Goal: Communication & Community: Answer question/provide support

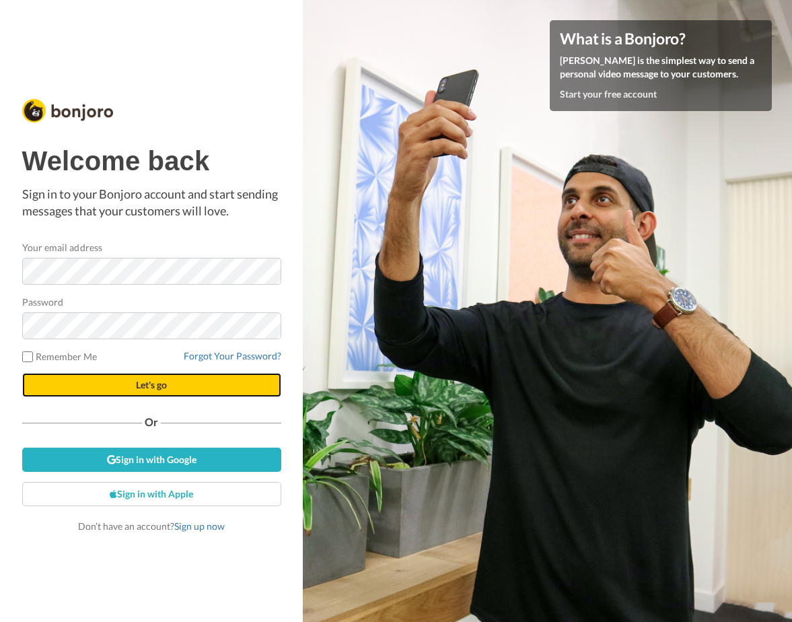
click at [149, 384] on span "Let's go" at bounding box center [151, 384] width 31 height 11
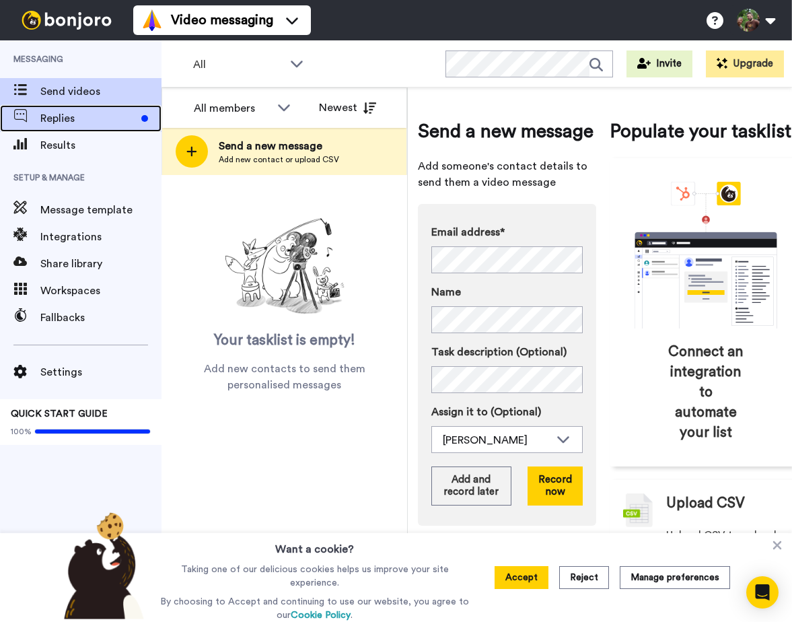
click at [72, 113] on span "Replies" at bounding box center [88, 118] width 96 height 16
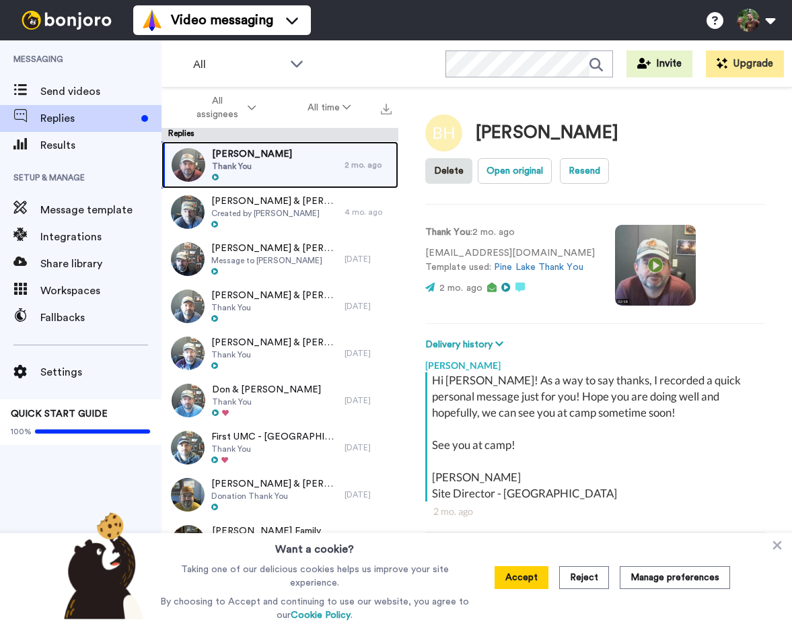
click at [287, 165] on div "Barb Hayes Thank You" at bounding box center [252, 164] width 183 height 47
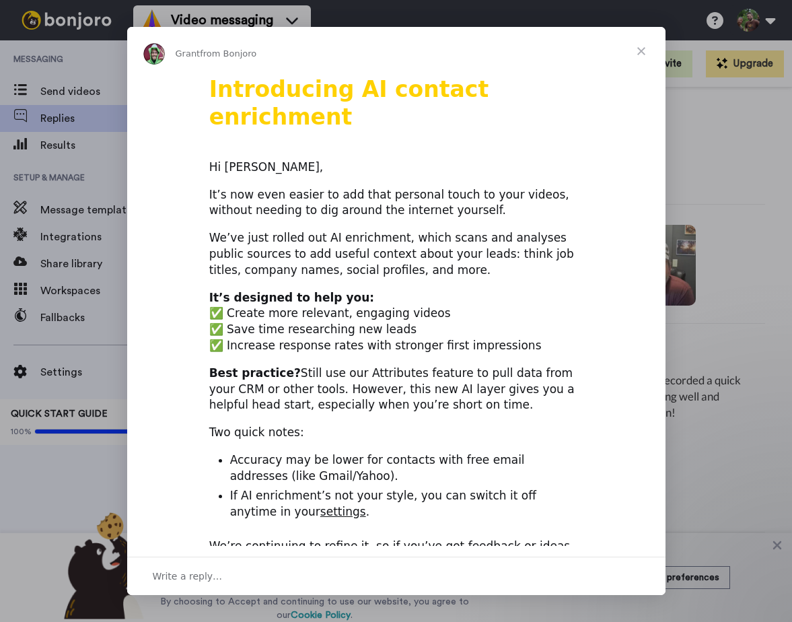
click at [641, 48] on span "Close" at bounding box center [641, 51] width 48 height 48
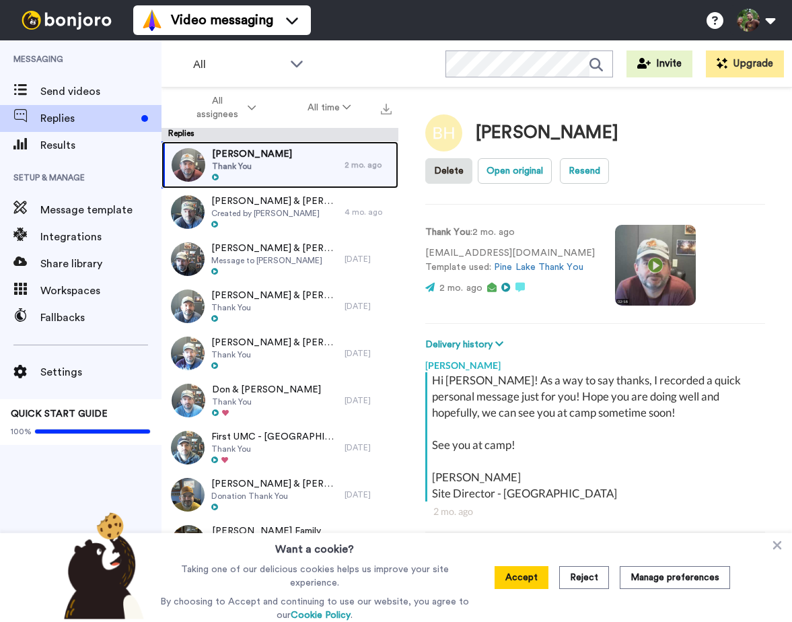
click at [280, 166] on div "Barb Hayes Thank You" at bounding box center [252, 164] width 183 height 47
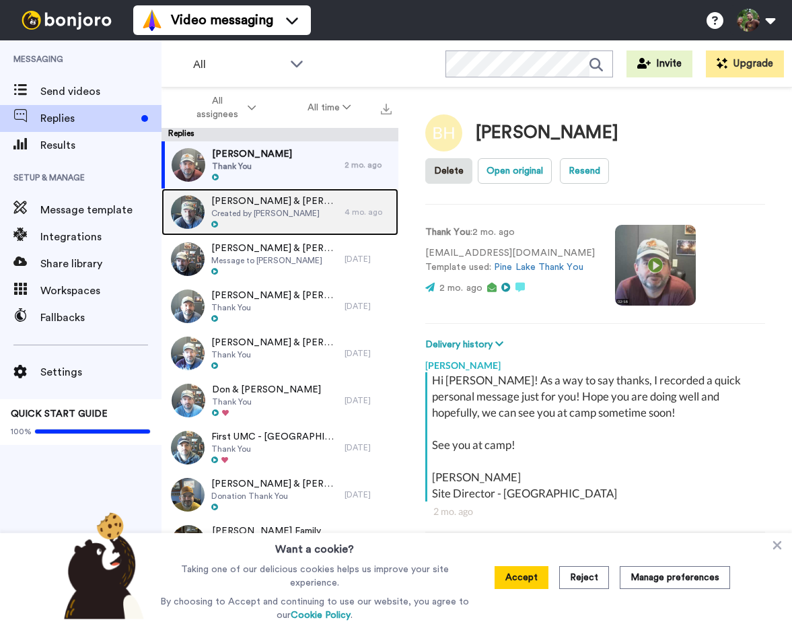
click at [303, 225] on div "Tom & Cindy Jisa Created by Nick Coenen" at bounding box center [252, 211] width 183 height 47
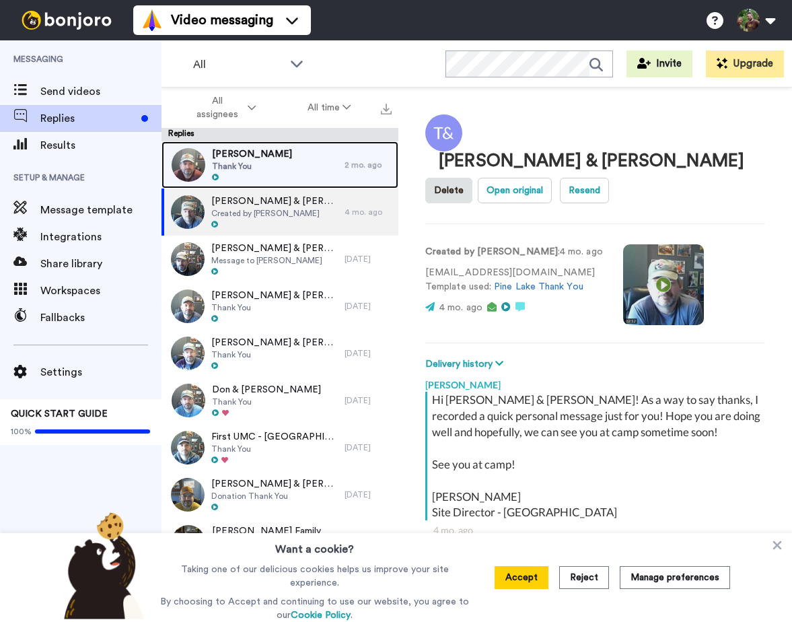
click at [282, 168] on div "Barb Hayes Thank You" at bounding box center [252, 164] width 183 height 47
type textarea "x"
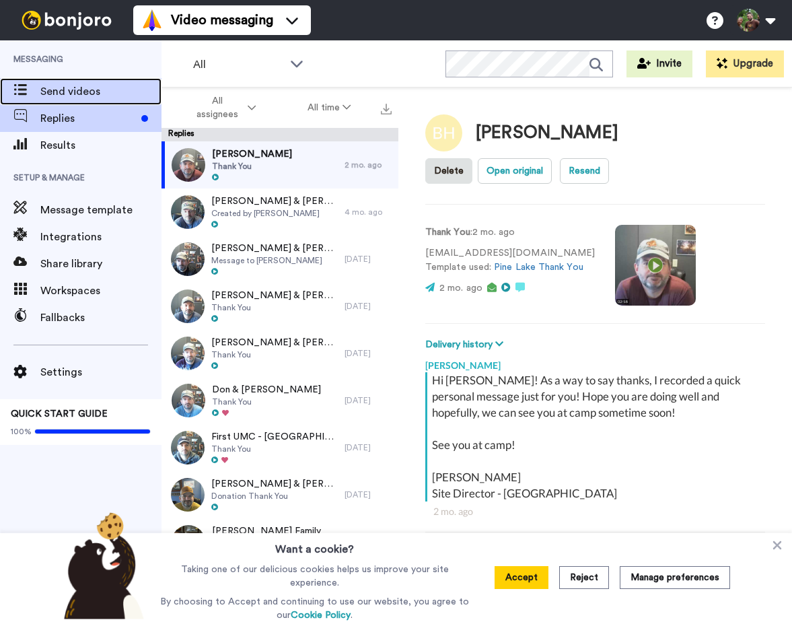
click at [67, 88] on span "Send videos" at bounding box center [100, 91] width 121 height 16
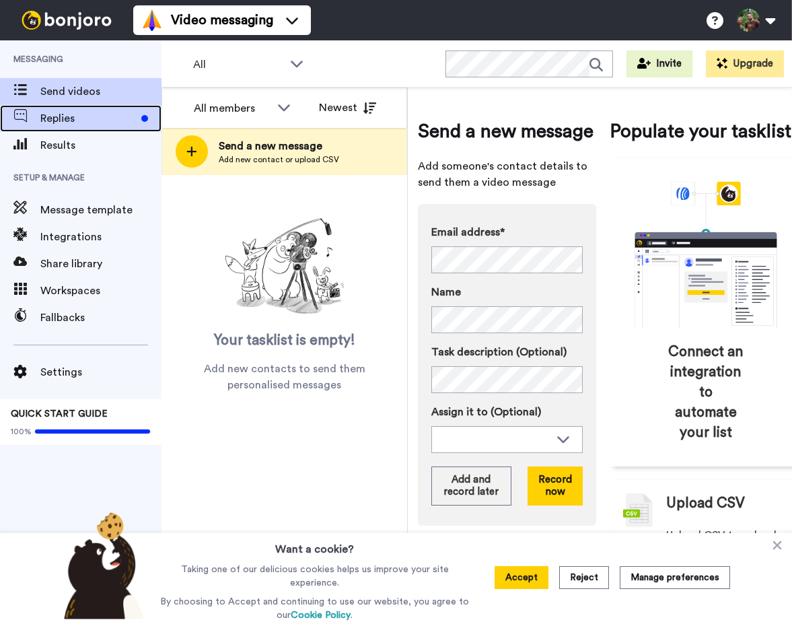
click at [85, 112] on span "Replies" at bounding box center [88, 118] width 96 height 16
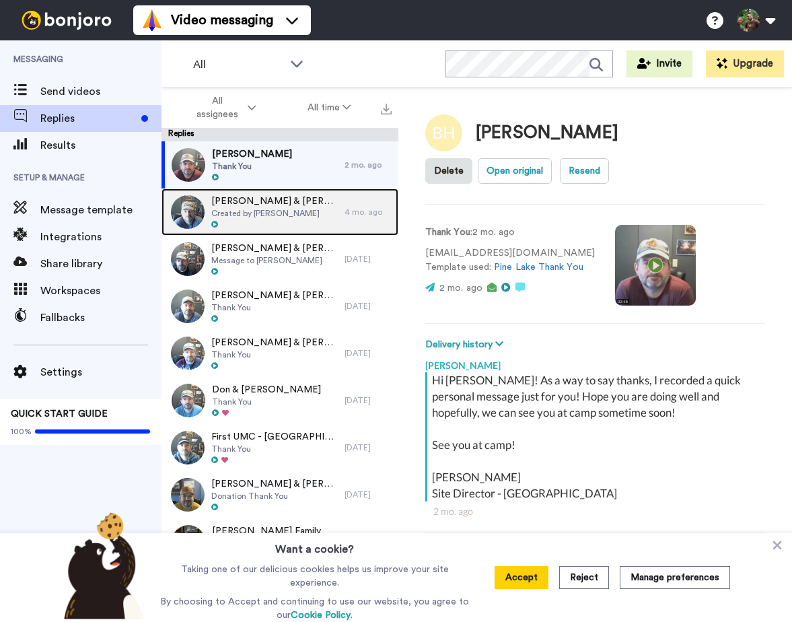
click at [255, 227] on div at bounding box center [274, 224] width 127 height 9
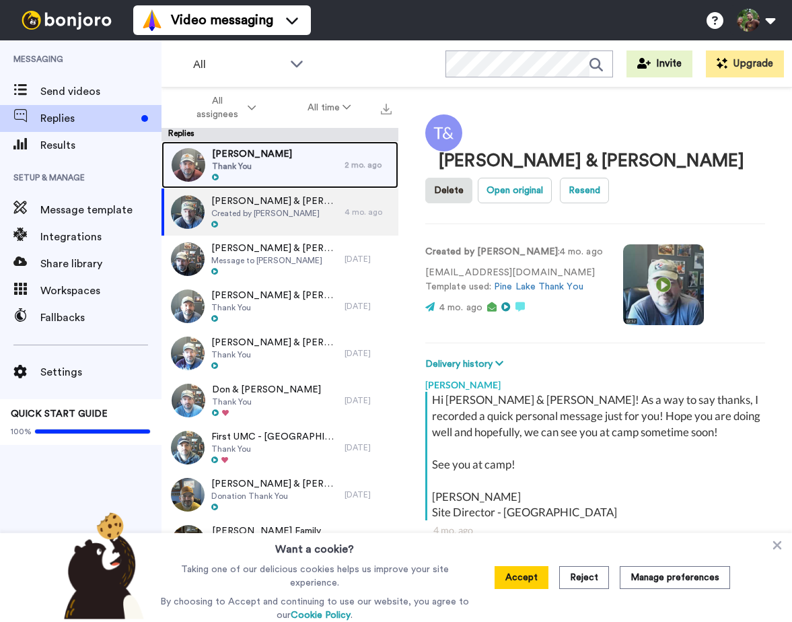
click at [268, 164] on div "Barb Hayes Thank You" at bounding box center [252, 164] width 183 height 47
type textarea "x"
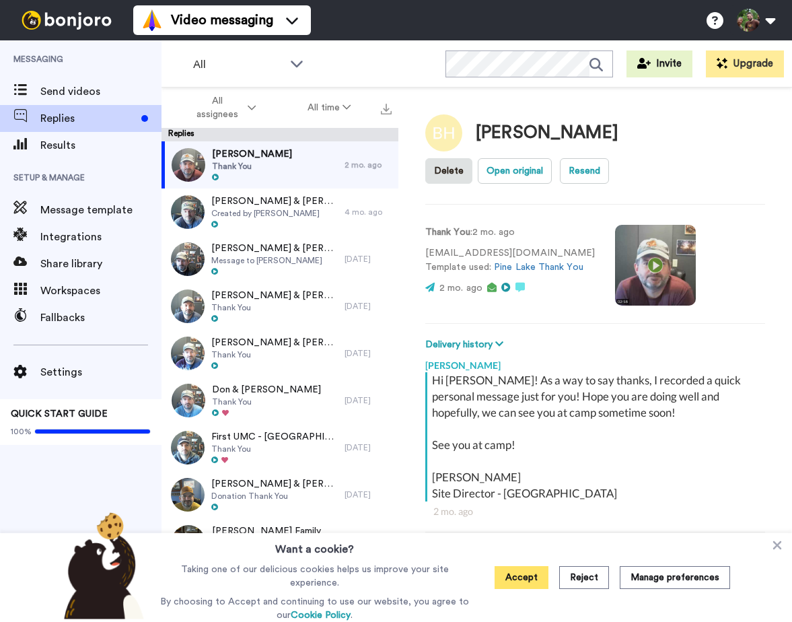
click at [526, 585] on button "Accept" at bounding box center [522, 577] width 54 height 23
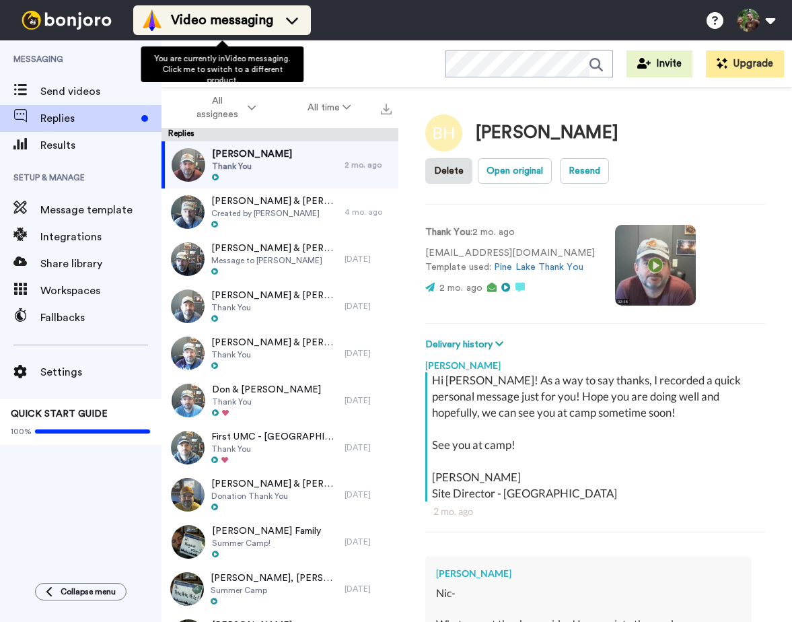
click at [222, 17] on span "Video messaging" at bounding box center [222, 20] width 102 height 19
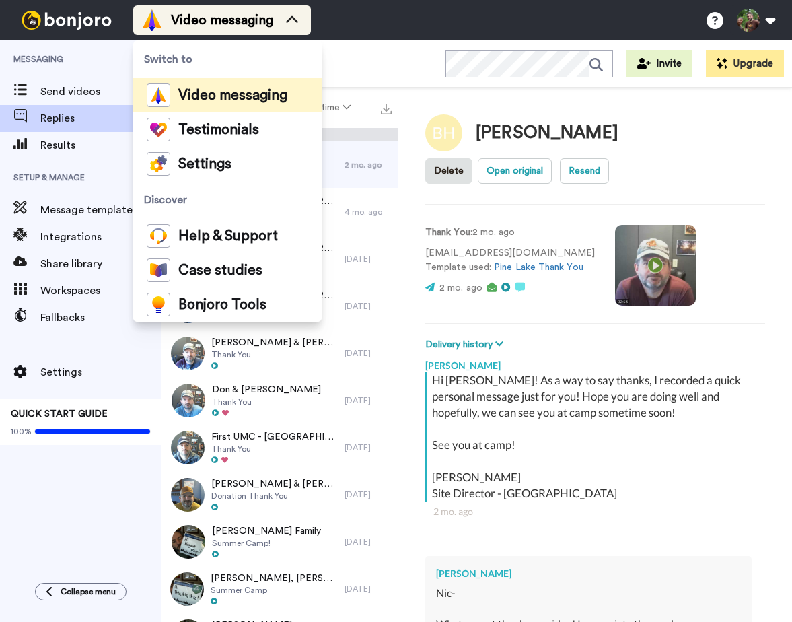
click at [222, 16] on span "Video messaging" at bounding box center [222, 20] width 102 height 19
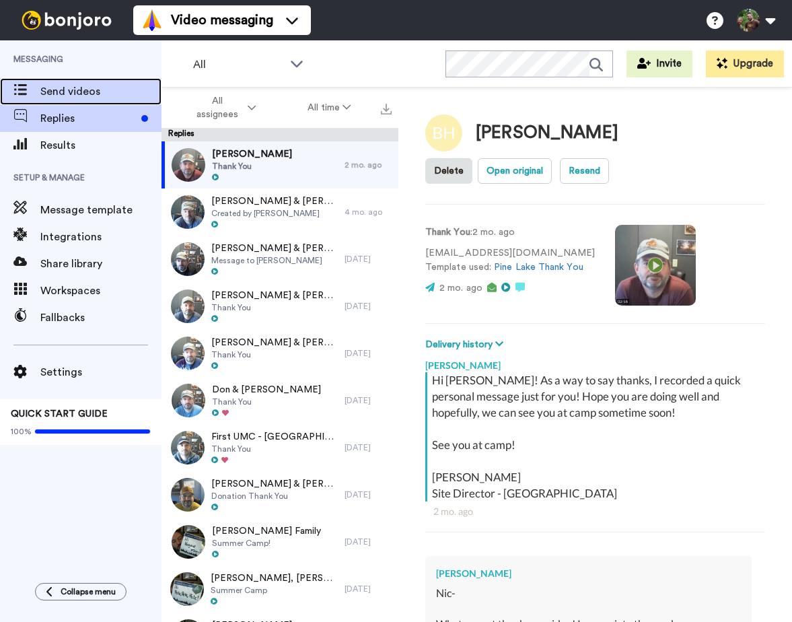
click at [72, 92] on span "Send videos" at bounding box center [100, 91] width 121 height 16
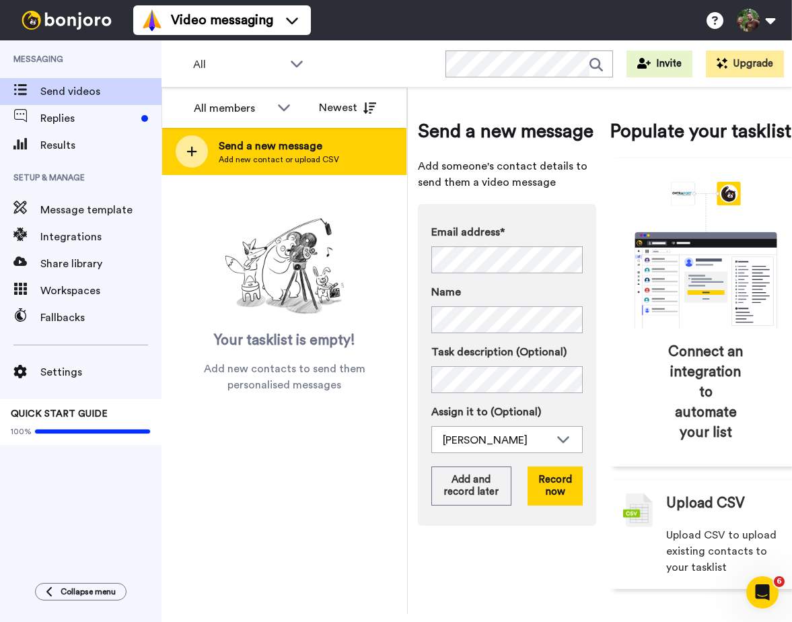
click at [256, 146] on span "Send a new message" at bounding box center [279, 146] width 120 height 16
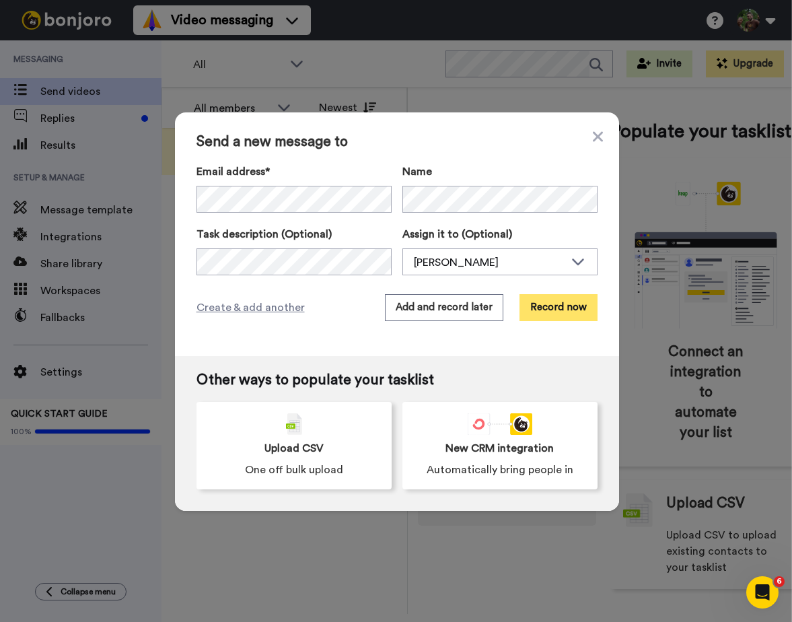
click at [548, 305] on button "Record now" at bounding box center [558, 307] width 78 height 27
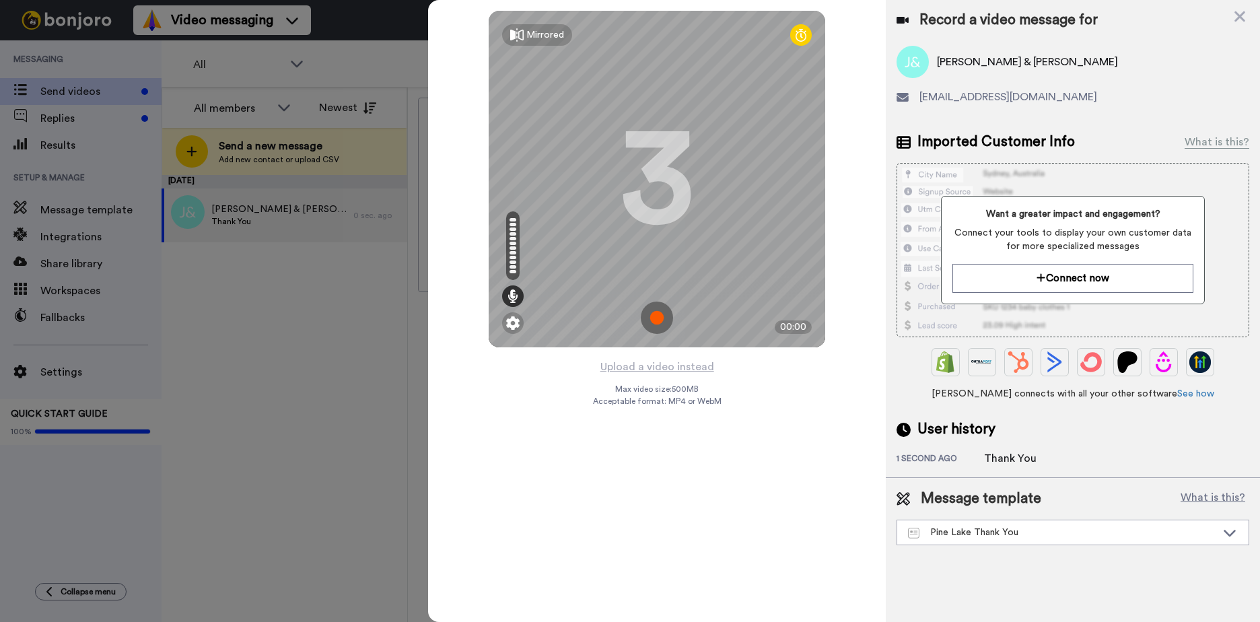
click at [791, 32] on icon at bounding box center [800, 34] width 11 height 13
click at [660, 325] on img at bounding box center [657, 317] width 32 height 32
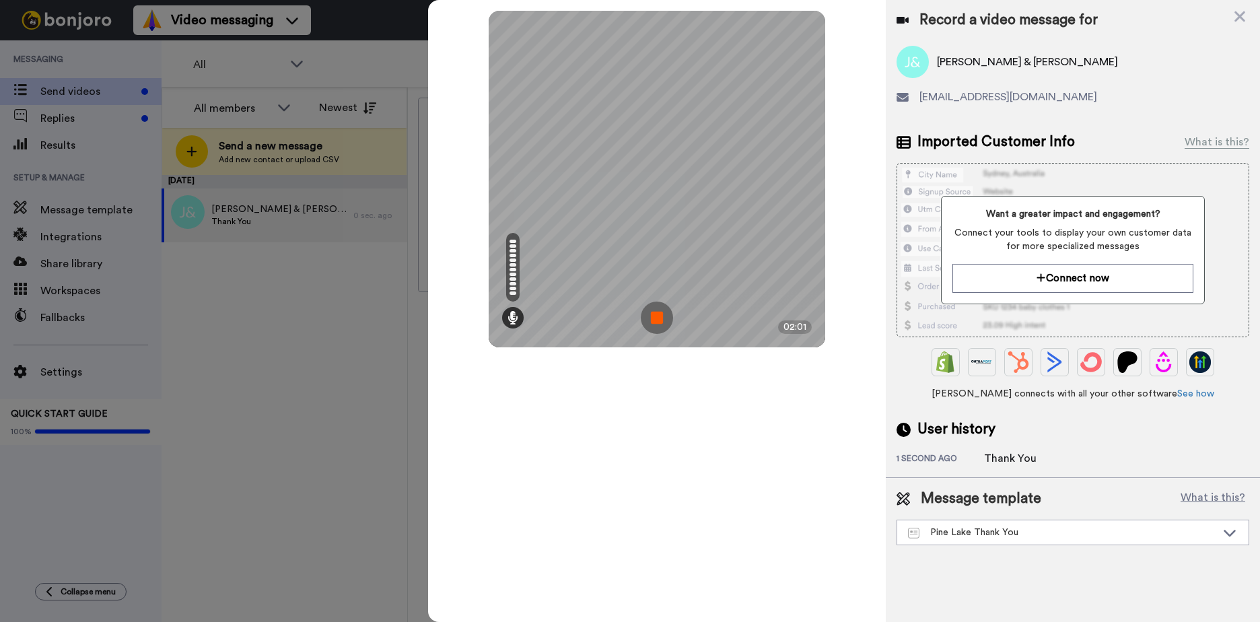
click at [660, 325] on img at bounding box center [657, 317] width 32 height 32
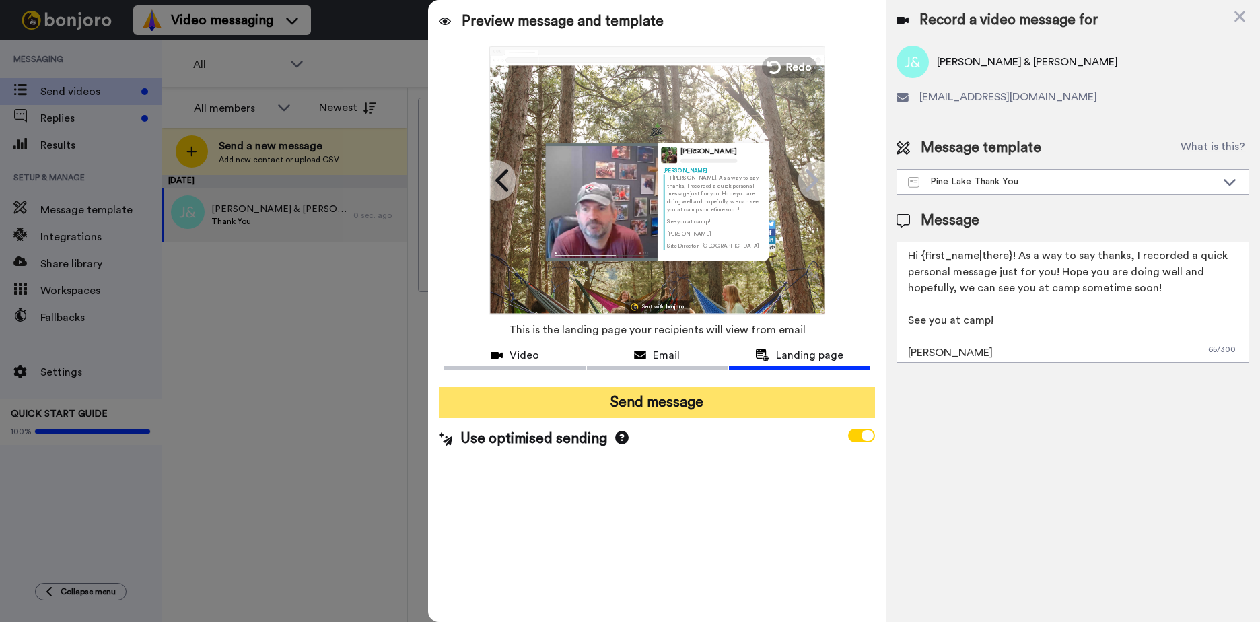
click at [633, 404] on button "Send message" at bounding box center [657, 402] width 436 height 31
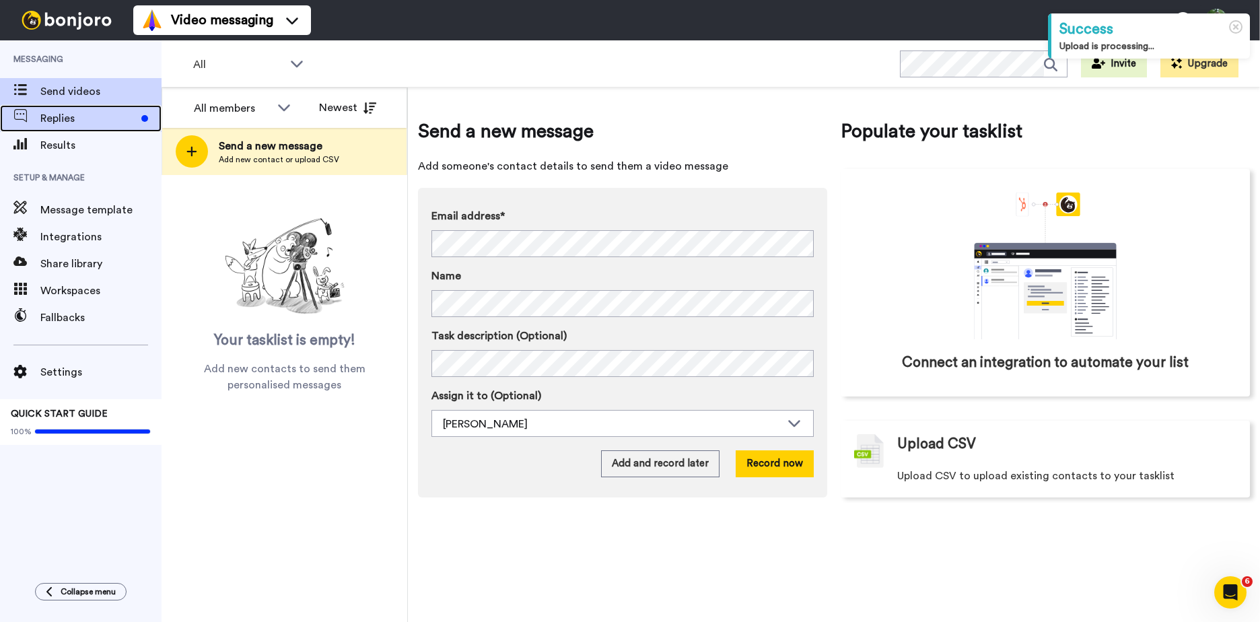
click at [58, 116] on span "Replies" at bounding box center [88, 118] width 96 height 16
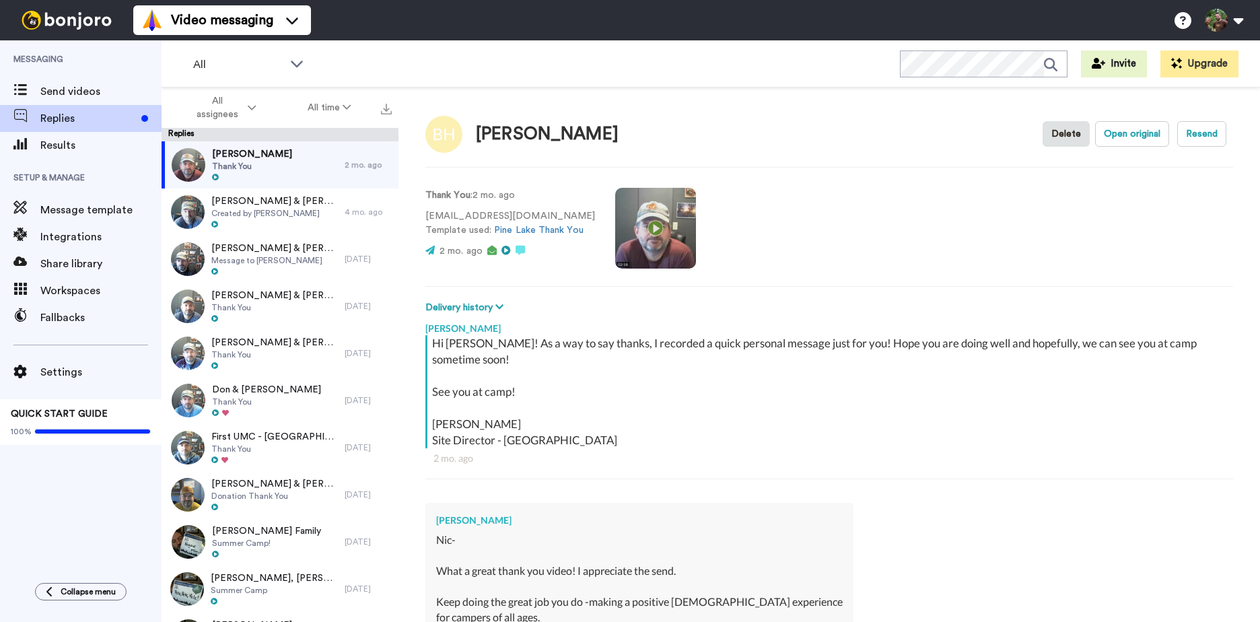
type textarea "x"
